Goal: Transaction & Acquisition: Purchase product/service

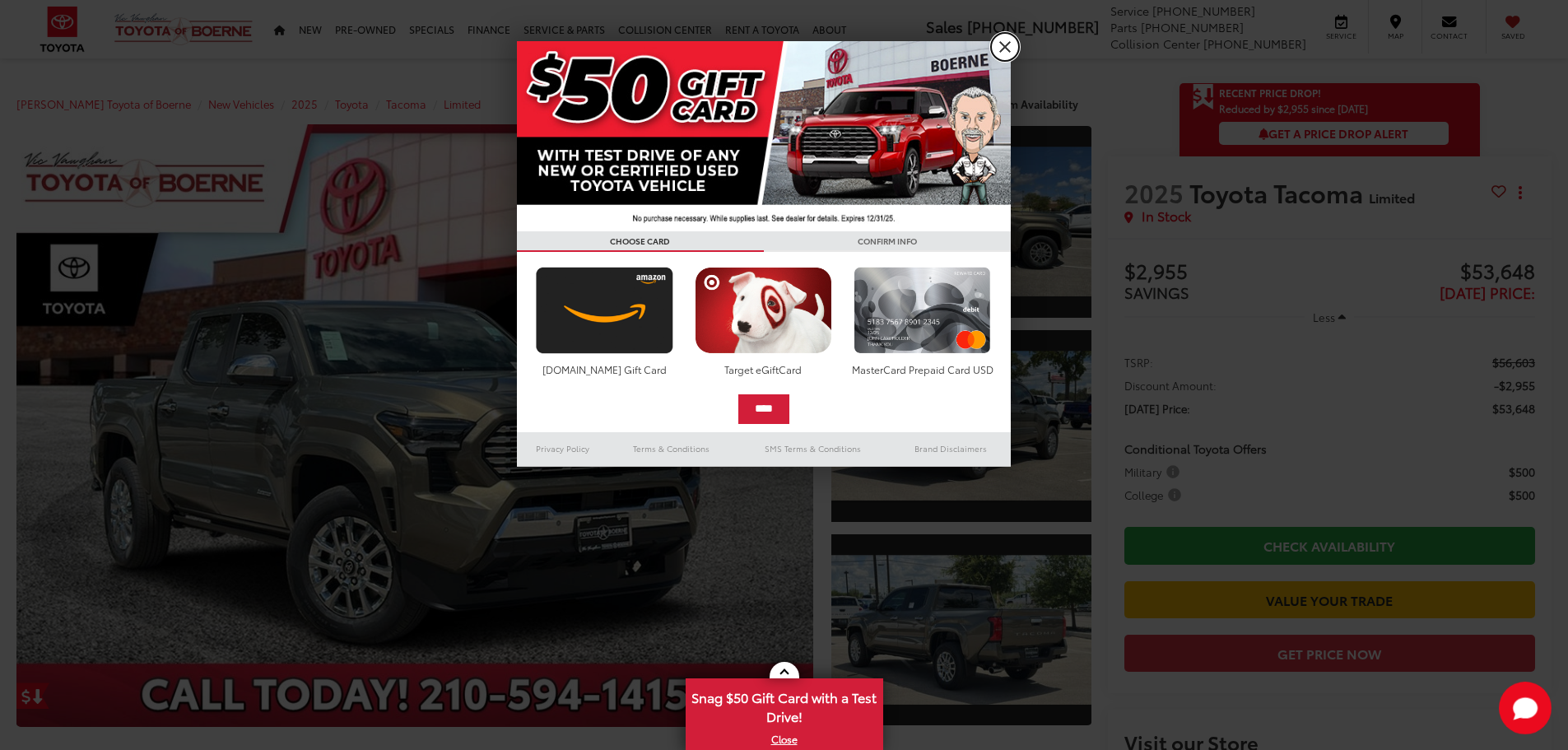
click at [1006, 49] on link "X" at bounding box center [1005, 47] width 28 height 28
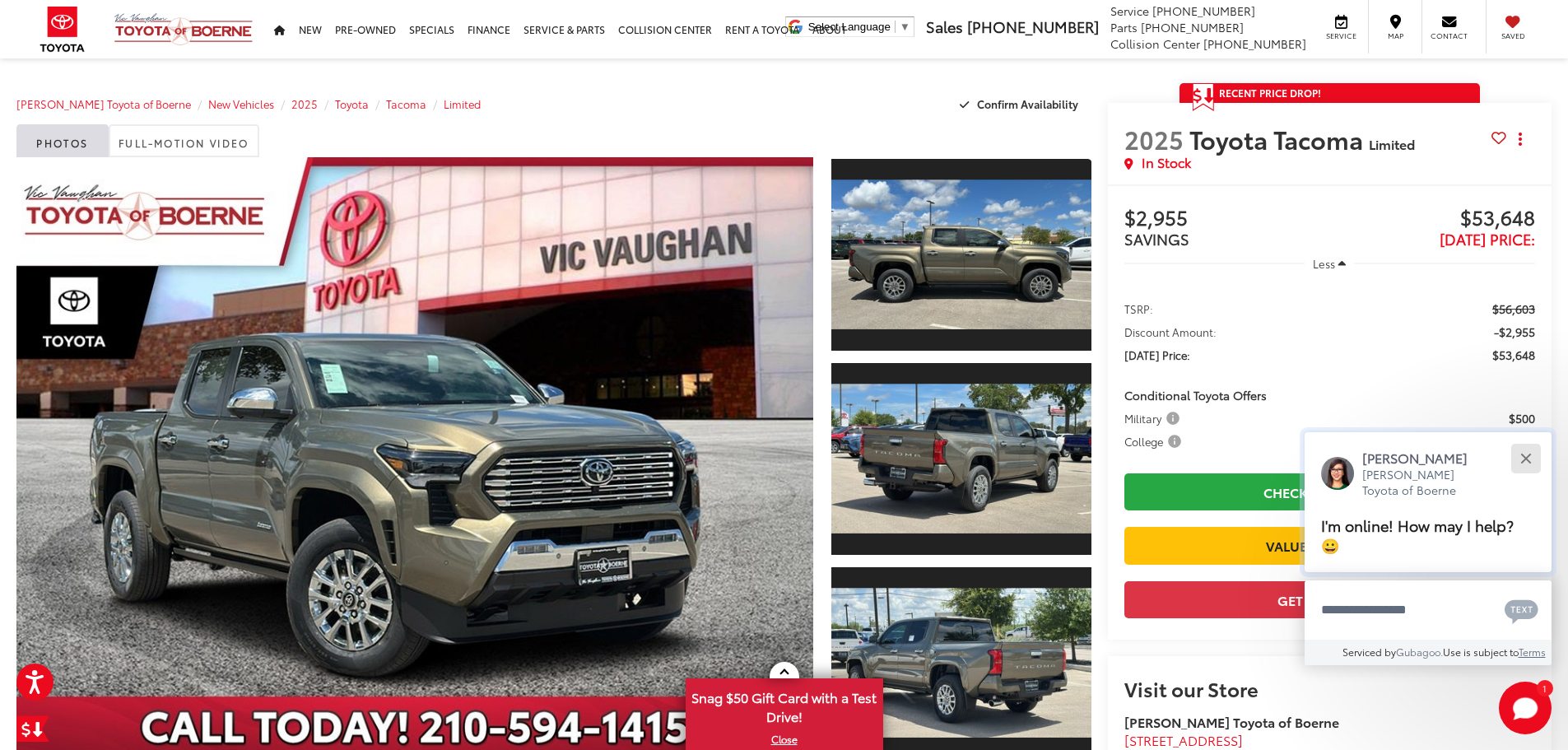
click at [1529, 458] on button "Close" at bounding box center [1526, 459] width 36 height 36
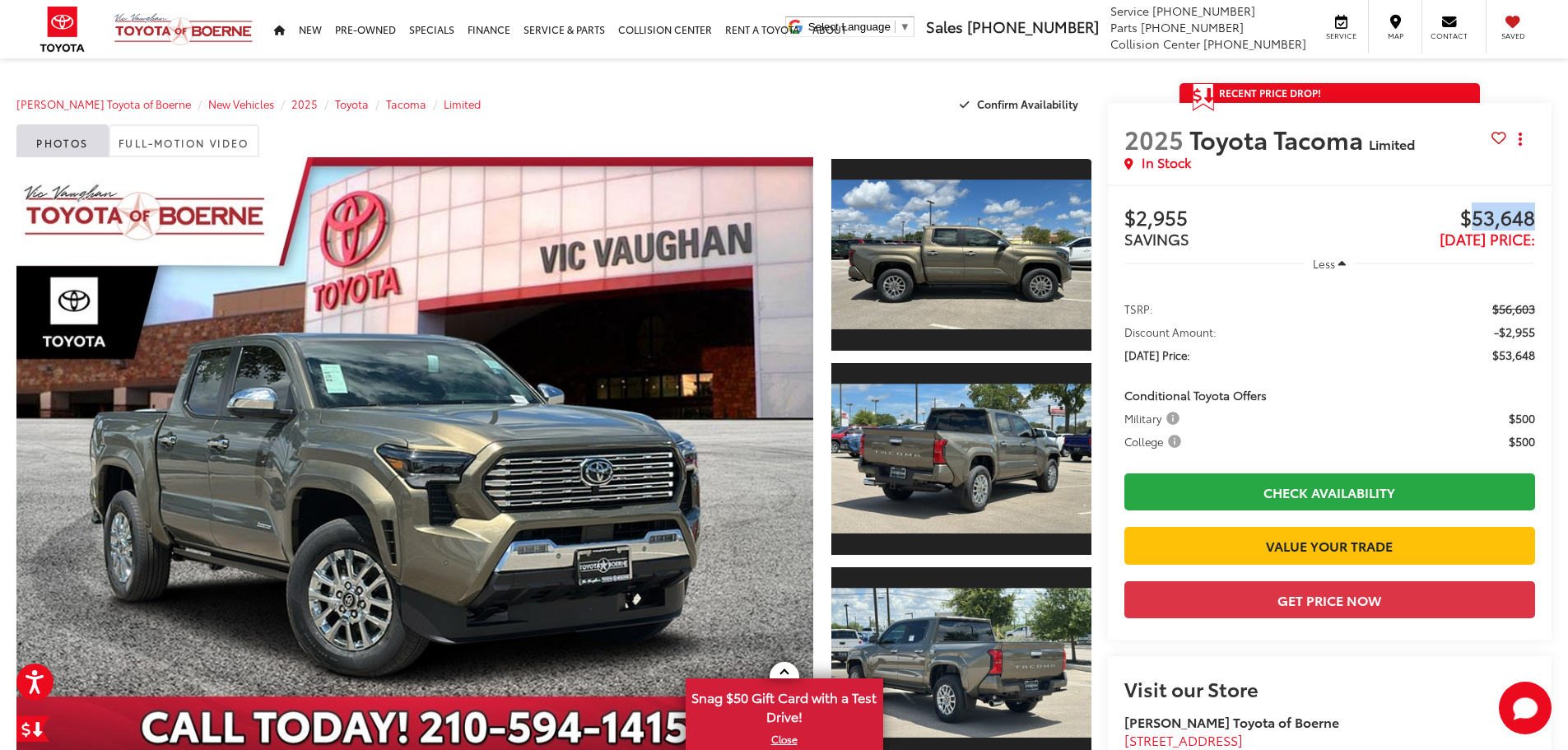
drag, startPoint x: 1467, startPoint y: 217, endPoint x: 1549, endPoint y: 228, distance: 82.7
click at [1549, 228] on div "Buy $2,955 SAVINGS $53,648 [DATE] Price: Less TSRP: $56,603 Discount Amount: -$…" at bounding box center [1330, 412] width 445 height 455
click at [1504, 228] on span "[DATE] Price:" at bounding box center [1488, 239] width 96 height 22
click at [1482, 347] on li "[DATE] Price: $53,648" at bounding box center [1329, 355] width 411 height 17
drag, startPoint x: 1501, startPoint y: 415, endPoint x: 1547, endPoint y: 420, distance: 46.3
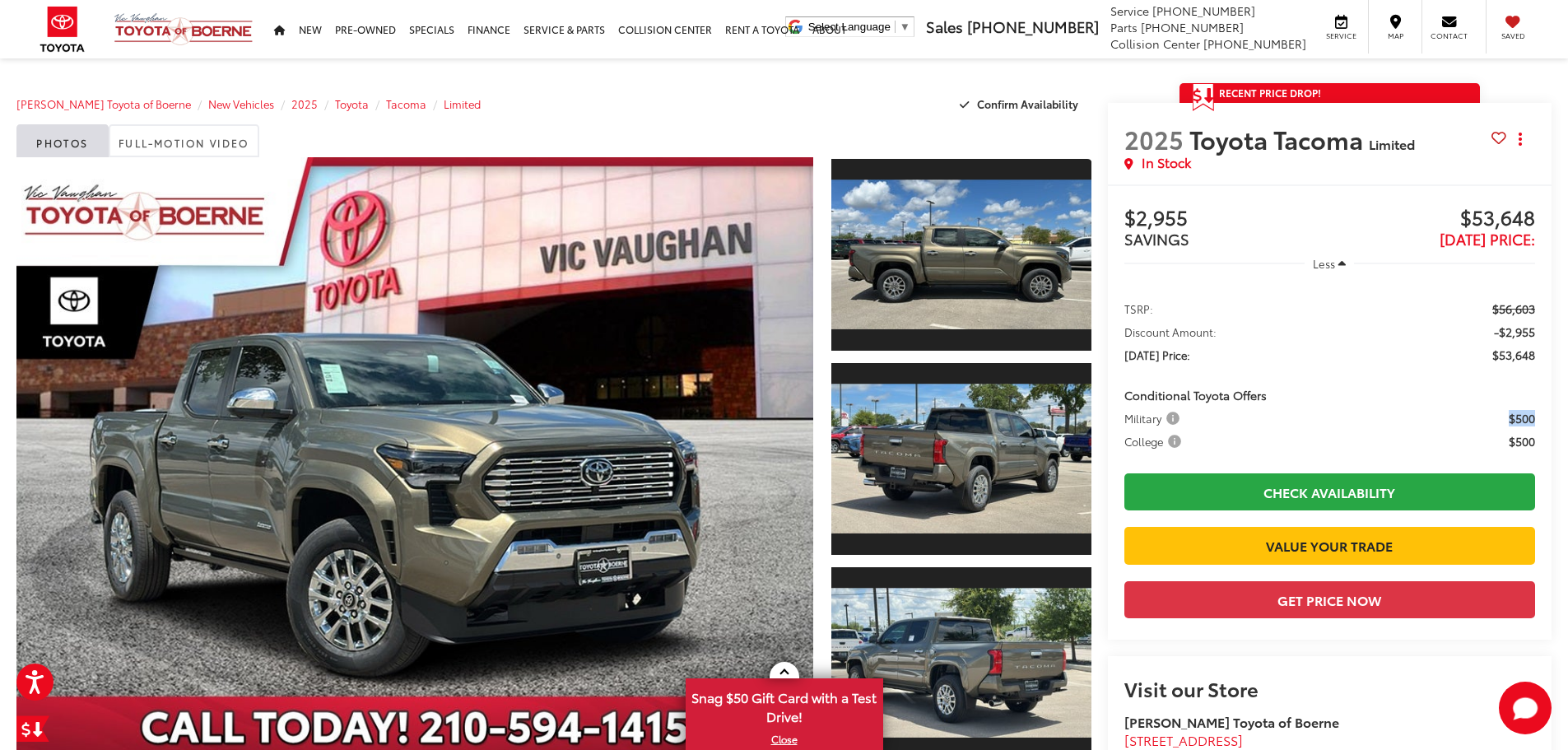
click at [1547, 420] on ul "TSRP: $56,603 Discount Amount: -$2,955 [DATE] Price: $53,648 Conditional Toyota…" at bounding box center [1330, 373] width 444 height 182
click at [1530, 420] on span "$500" at bounding box center [1522, 418] width 26 height 17
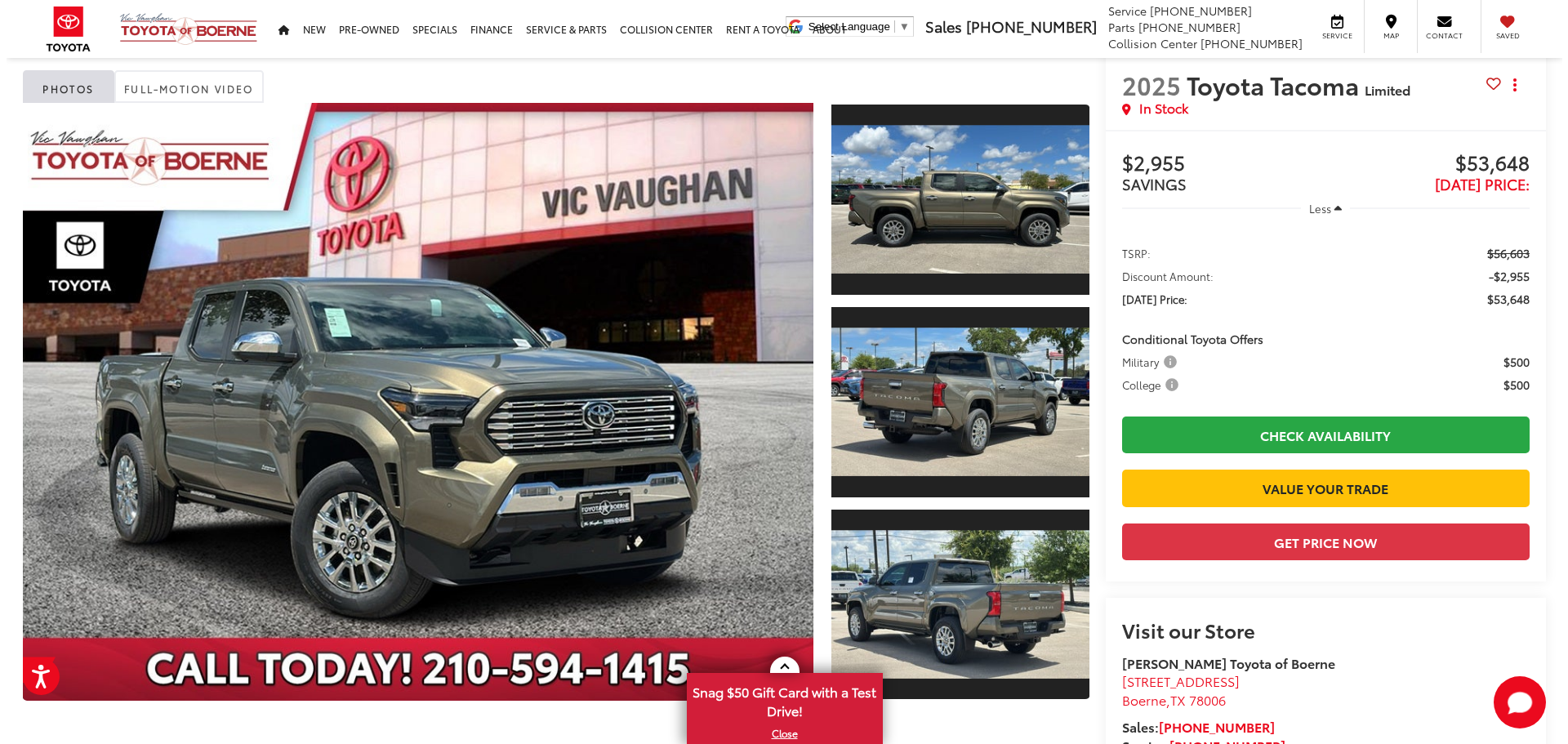
scroll to position [82, 0]
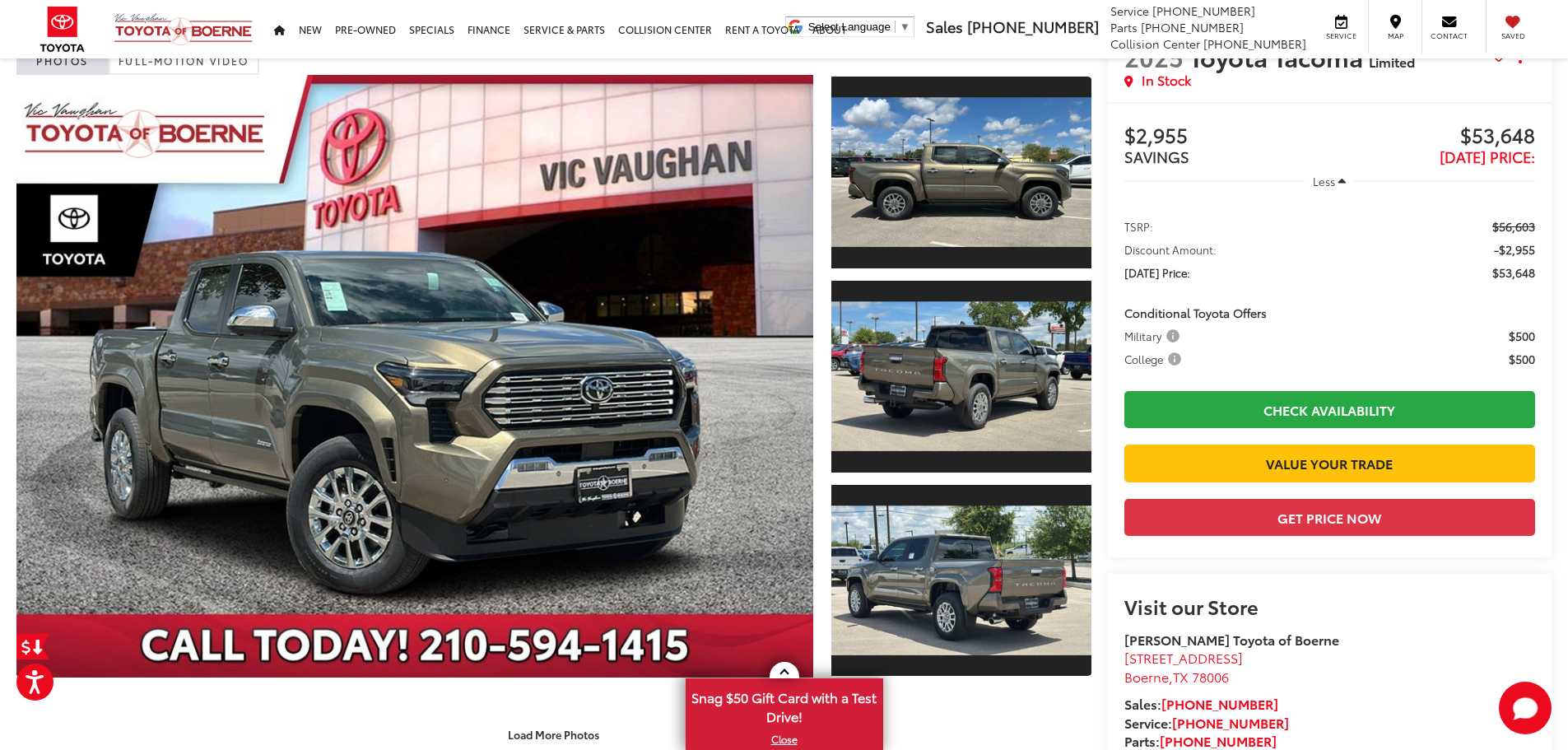
click at [1168, 342] on span "Military" at bounding box center [1153, 336] width 58 height 17
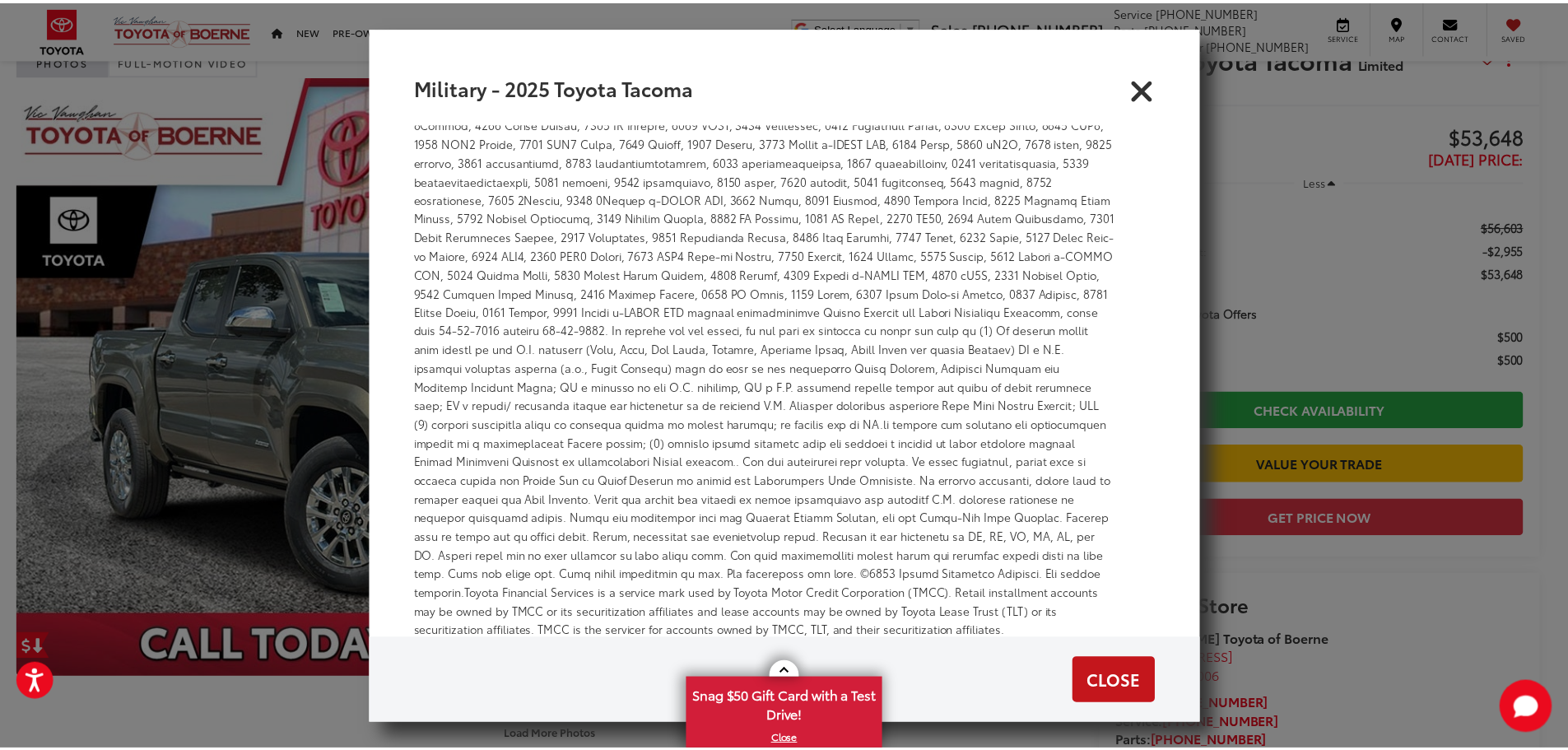
scroll to position [89, 0]
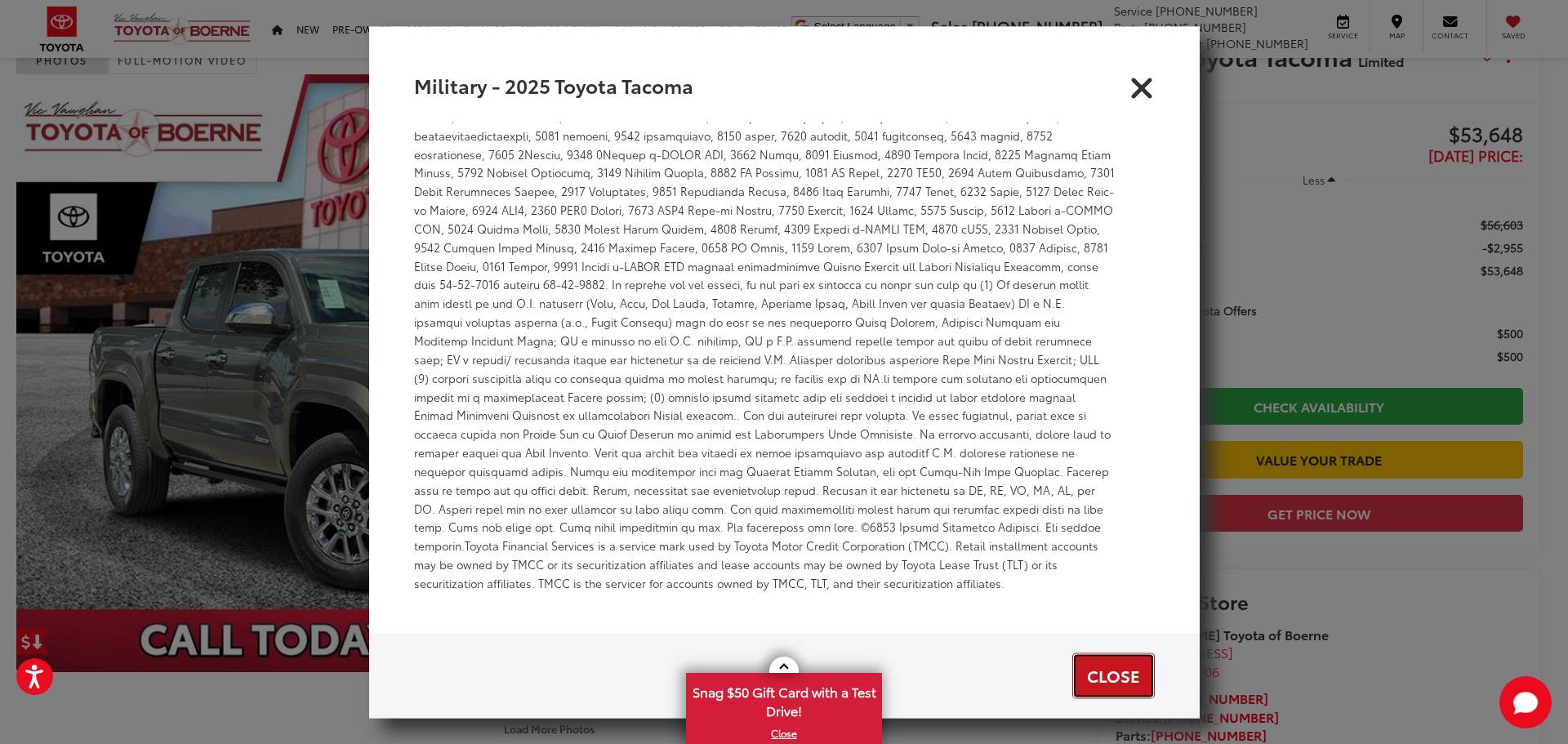
click at [1081, 675] on button "Close" at bounding box center [1114, 675] width 82 height 46
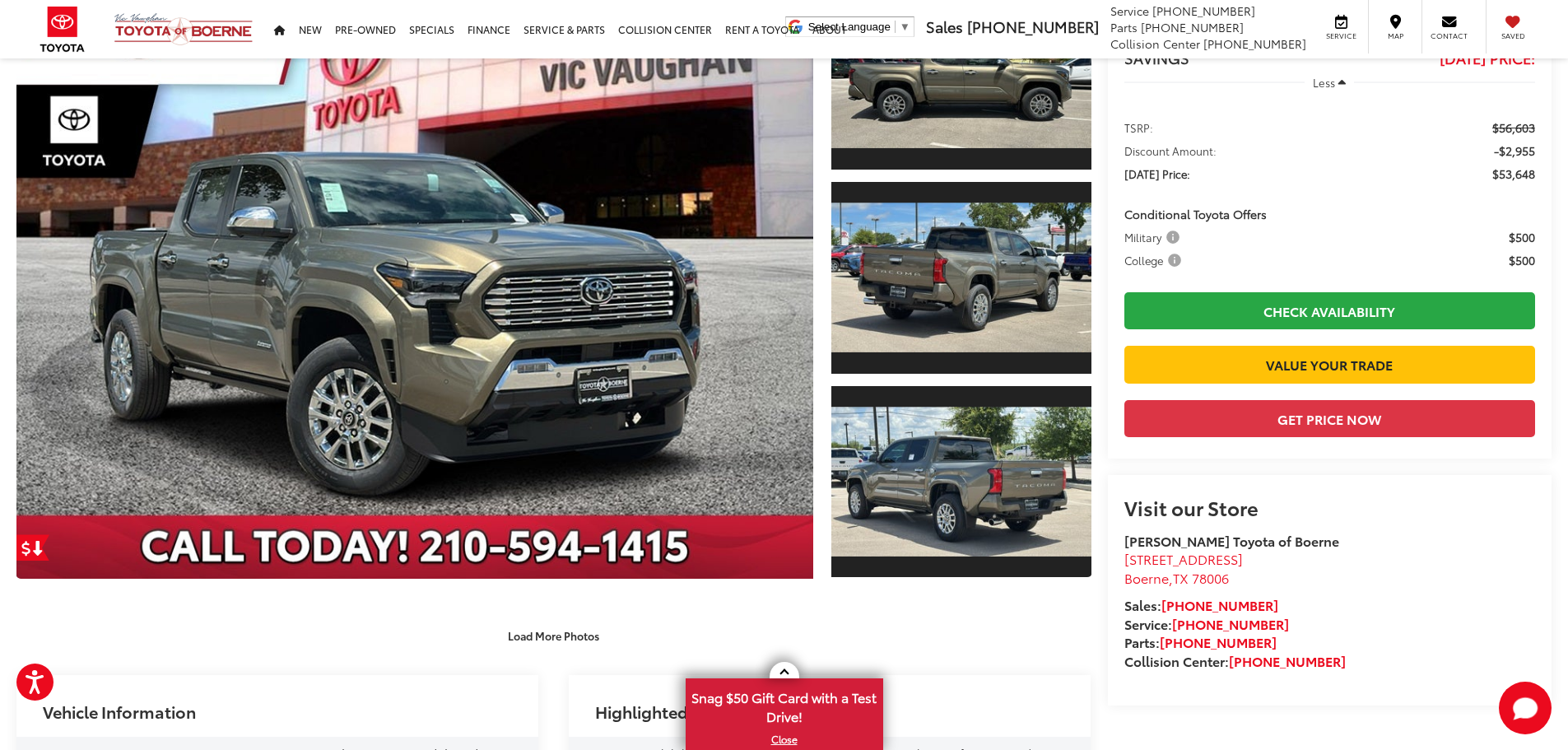
scroll to position [0, 0]
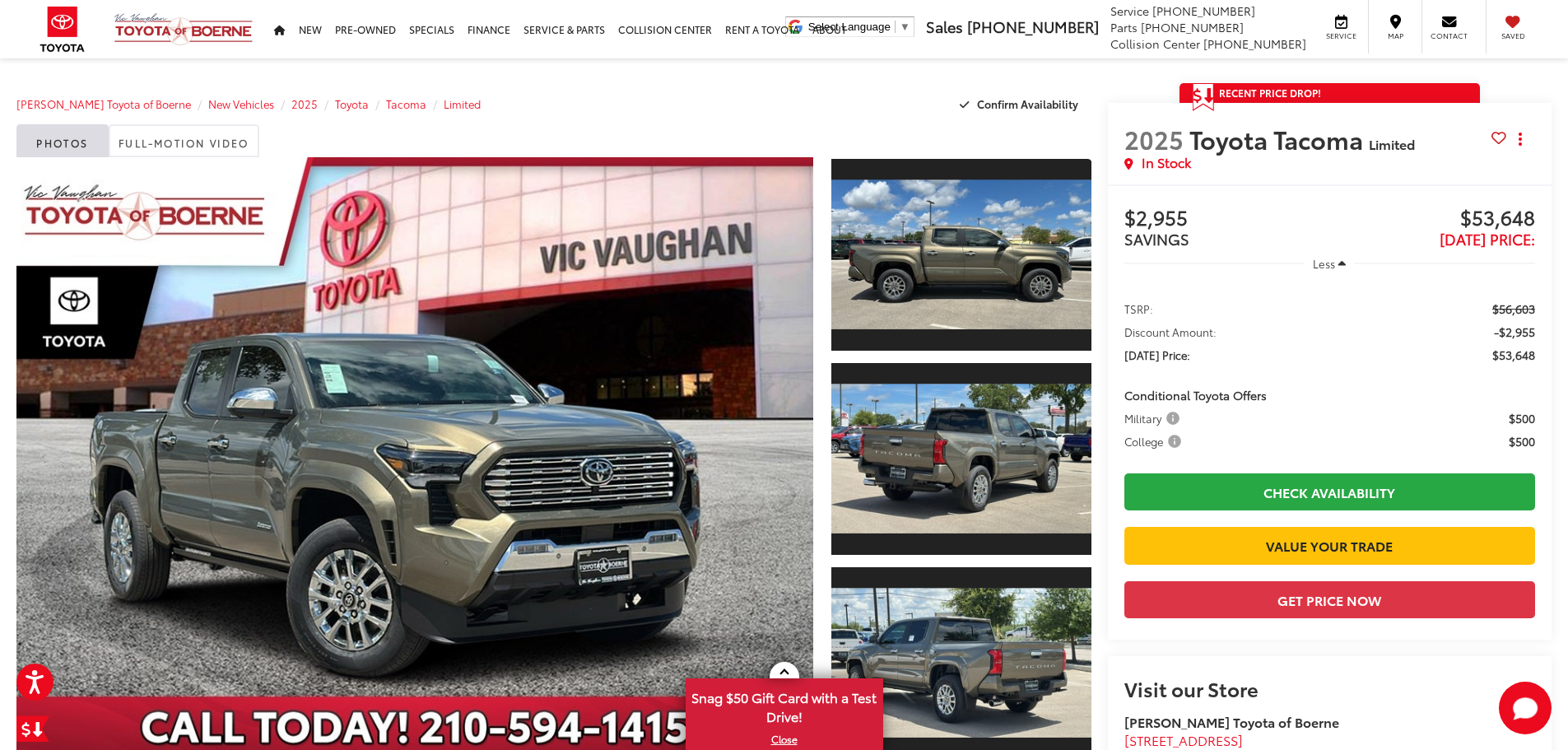
drag, startPoint x: 1322, startPoint y: 605, endPoint x: 1289, endPoint y: 274, distance: 332.6
drag, startPoint x: 1534, startPoint y: 309, endPoint x: 1526, endPoint y: 308, distance: 8.1
click at [1544, 312] on ul "TSRP: $56,603 Discount Amount: -$2,955 [DATE] Price: $53,648 Conditional Toyota…" at bounding box center [1330, 373] width 444 height 182
click at [1525, 307] on span "$56,603" at bounding box center [1514, 309] width 43 height 17
click at [1130, 312] on span "TSRP:" at bounding box center [1138, 309] width 29 height 17
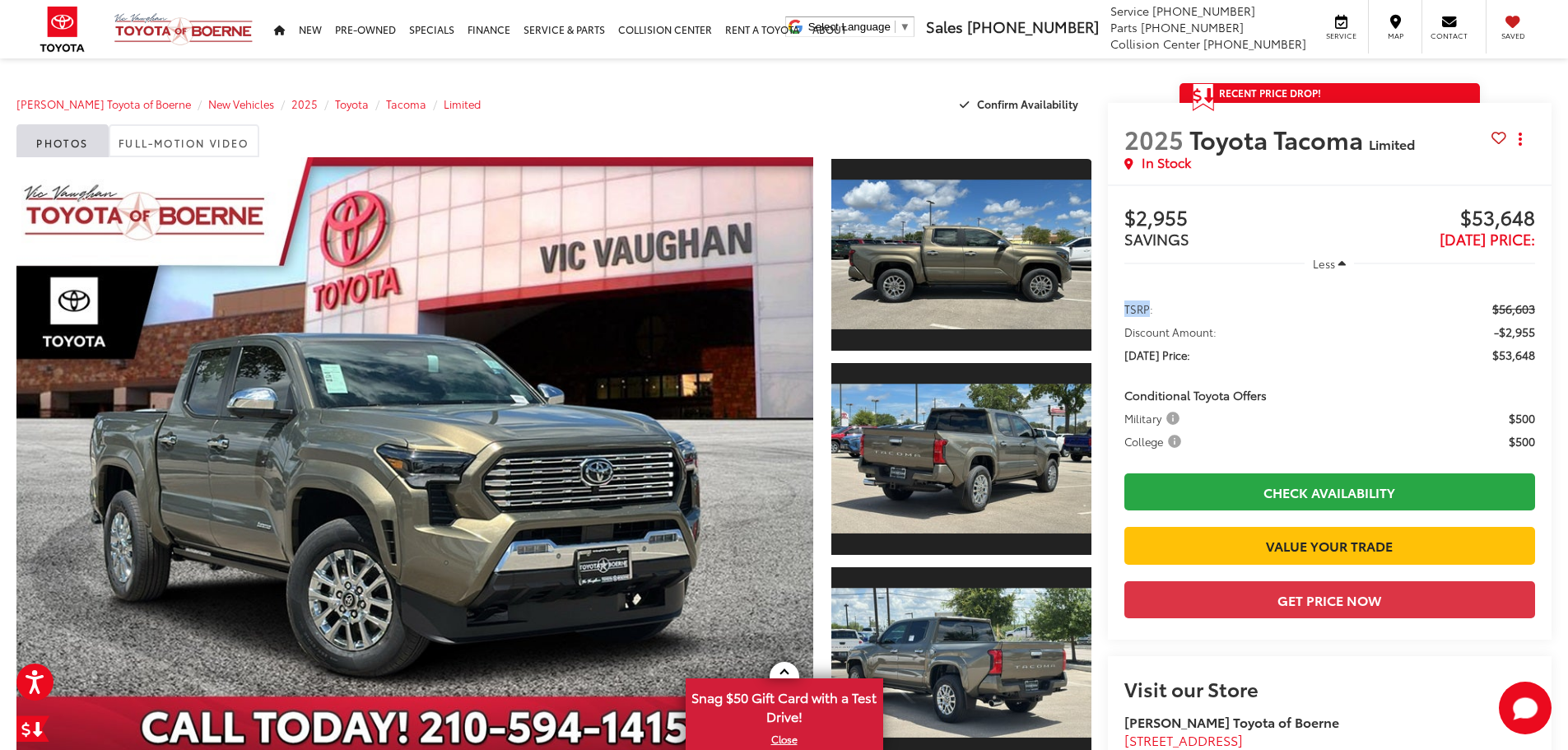
click at [1130, 312] on span "TSRP:" at bounding box center [1138, 309] width 29 height 17
click at [1151, 318] on ul "TSRP: $56,603 Discount Amount: -$2,955 [DATE] Price: $53,648 Conditional Toyota…" at bounding box center [1330, 373] width 444 height 182
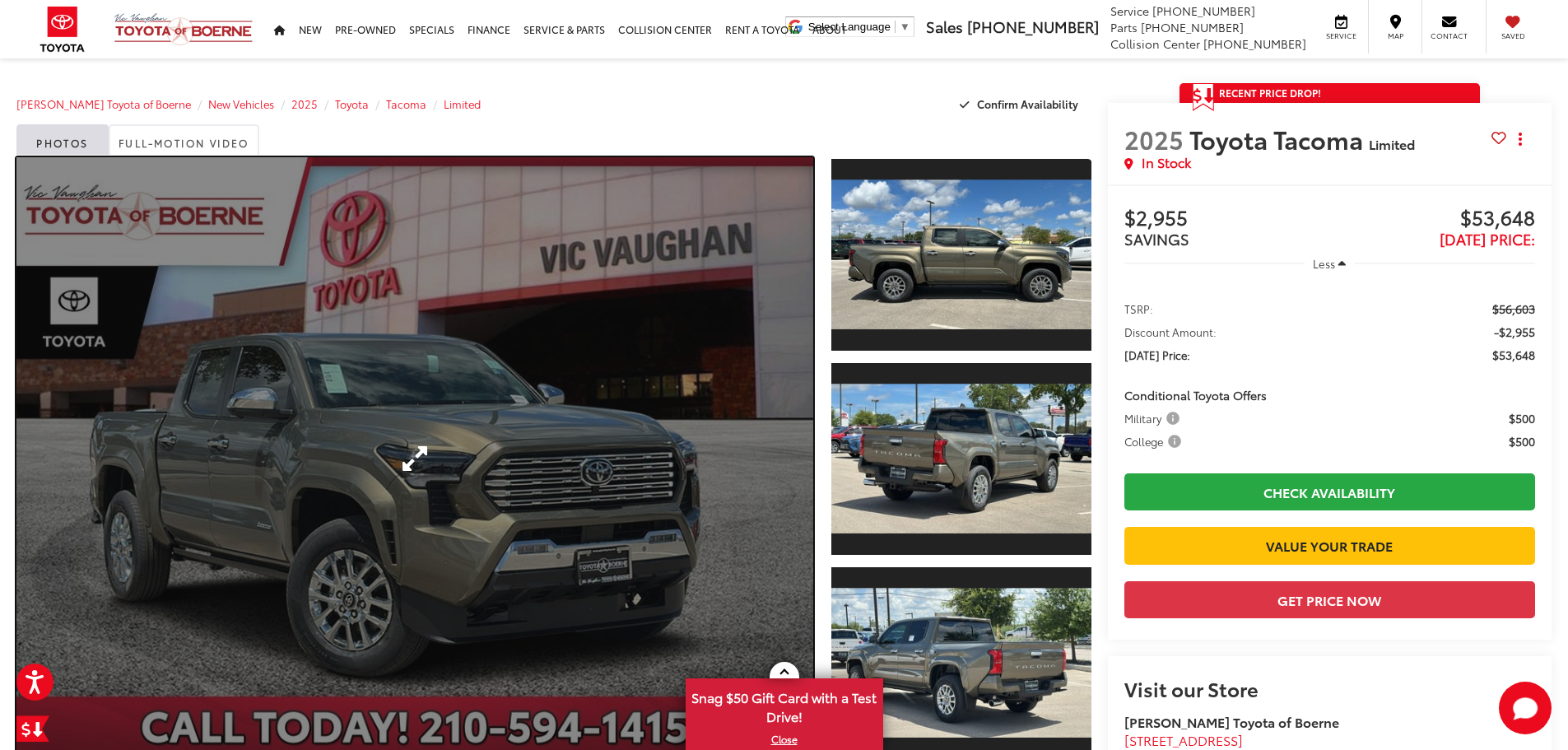
click at [237, 401] on link "Expand Photo 0" at bounding box center [416, 458] width 797 height 602
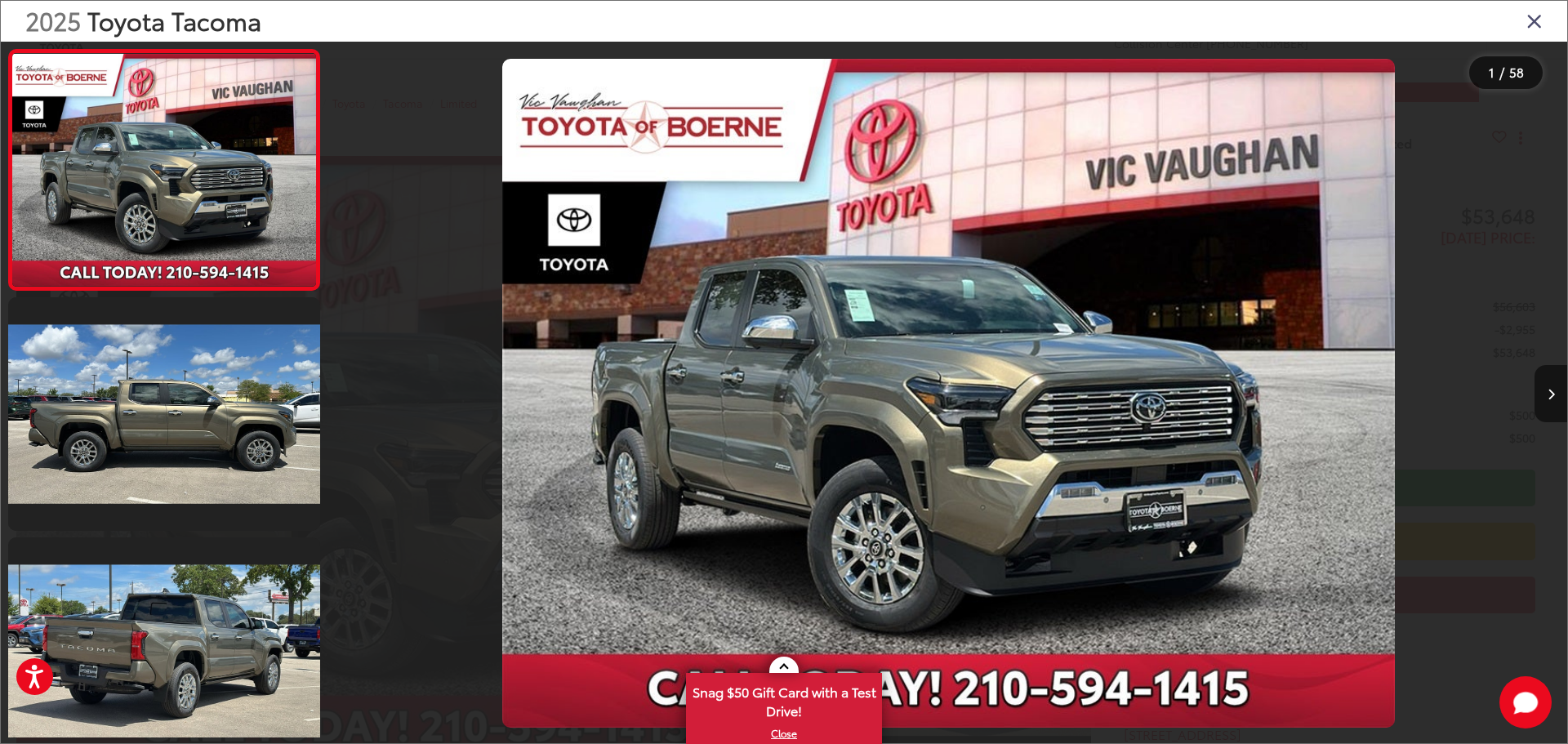
click at [849, 303] on img "2025 Toyota Tacoma Limited 0" at bounding box center [949, 393] width 893 height 669
